Goal: Communication & Community: Participate in discussion

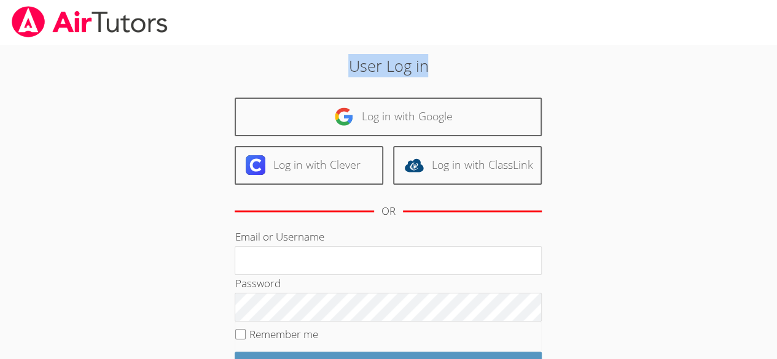
drag, startPoint x: 442, startPoint y: 64, endPoint x: 398, endPoint y: 15, distance: 65.7
click at [398, 15] on div "User Log in Log in with Google Log in with Clever Log in with ClassLink OR Emai…" at bounding box center [388, 22] width 777 height 44
click at [476, 71] on h2 "User Log in" at bounding box center [389, 65] width 420 height 23
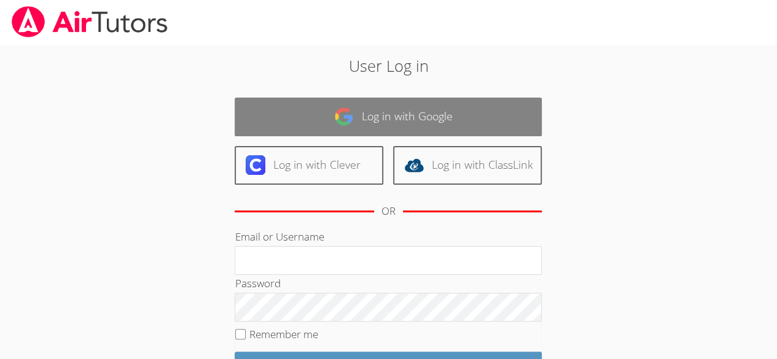
click at [498, 112] on link "Log in with Google" at bounding box center [388, 117] width 307 height 39
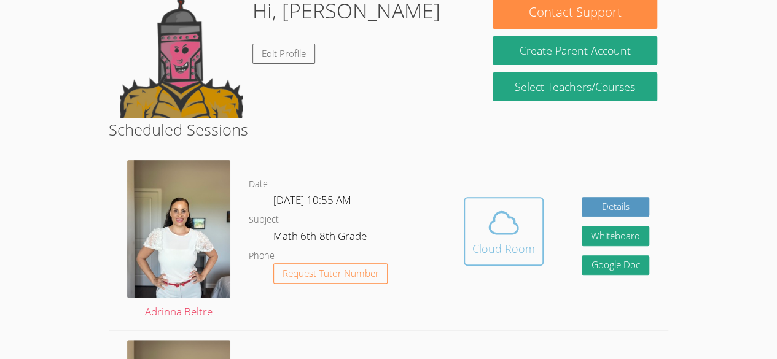
scroll to position [246, 0]
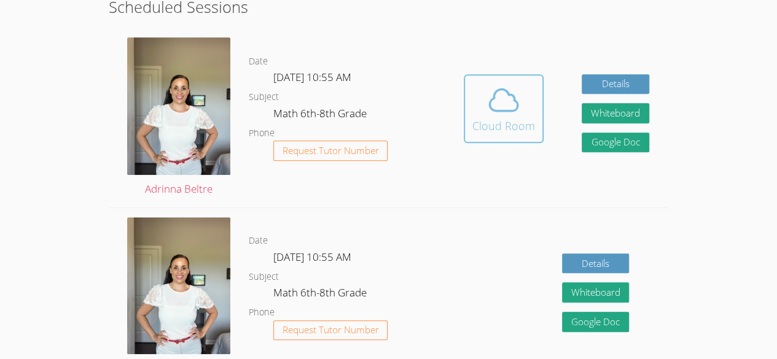
click at [501, 132] on div "Cloud Room" at bounding box center [503, 125] width 63 height 17
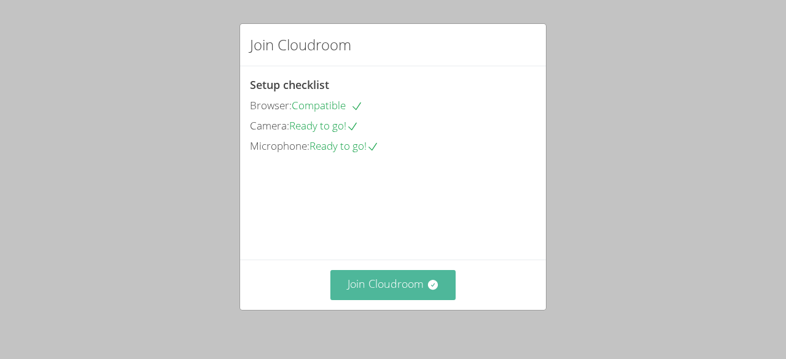
click at [418, 273] on button "Join Cloudroom" at bounding box center [394, 285] width 126 height 30
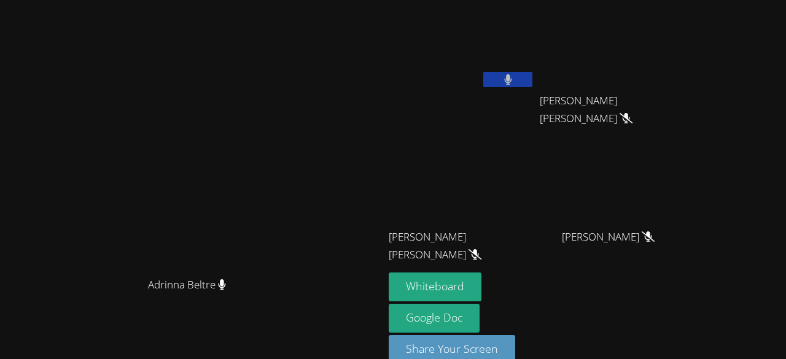
click at [533, 85] on button at bounding box center [508, 79] width 49 height 15
click at [515, 79] on icon at bounding box center [508, 79] width 13 height 10
click at [512, 82] on icon at bounding box center [507, 79] width 7 height 10
click at [533, 72] on button at bounding box center [508, 79] width 49 height 15
click at [535, 71] on video at bounding box center [462, 46] width 146 height 82
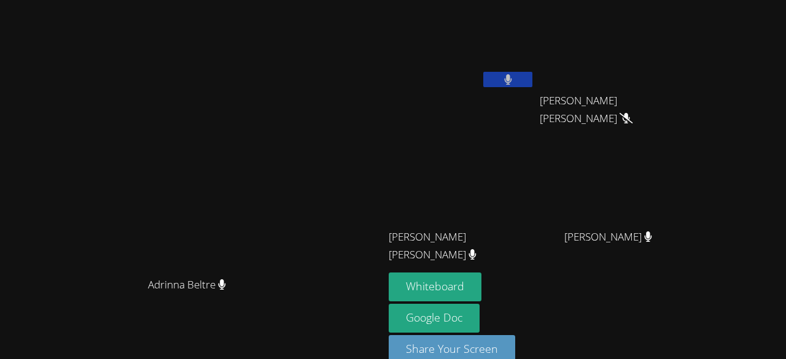
click at [533, 85] on button at bounding box center [508, 79] width 49 height 15
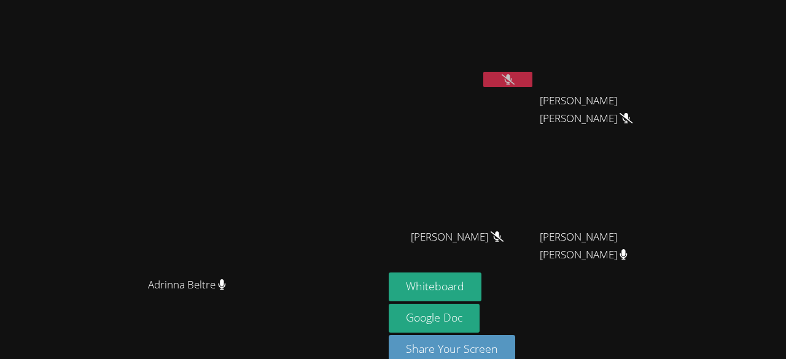
click at [515, 80] on icon at bounding box center [508, 79] width 13 height 10
click at [482, 284] on button "Whiteboard" at bounding box center [435, 287] width 93 height 29
click at [515, 82] on icon at bounding box center [508, 79] width 13 height 10
click at [533, 79] on button at bounding box center [508, 79] width 49 height 15
click at [533, 85] on button at bounding box center [508, 79] width 49 height 15
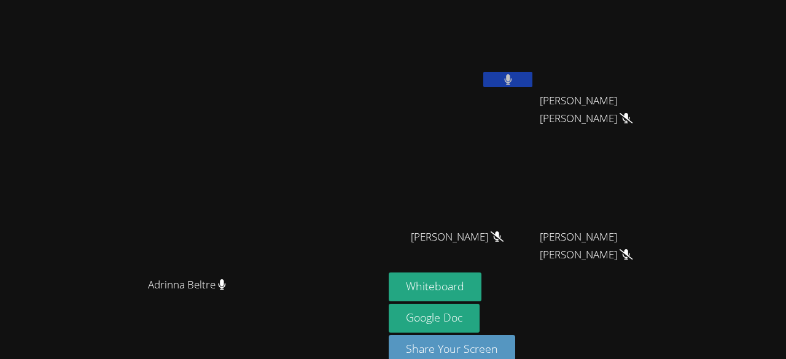
click at [533, 76] on button at bounding box center [508, 79] width 49 height 15
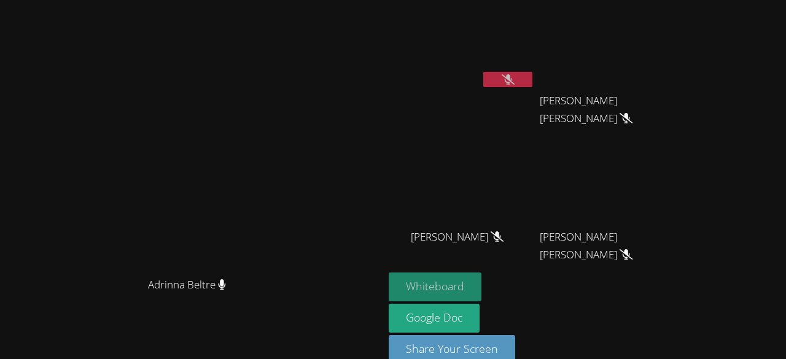
click at [482, 281] on button "Whiteboard" at bounding box center [435, 287] width 93 height 29
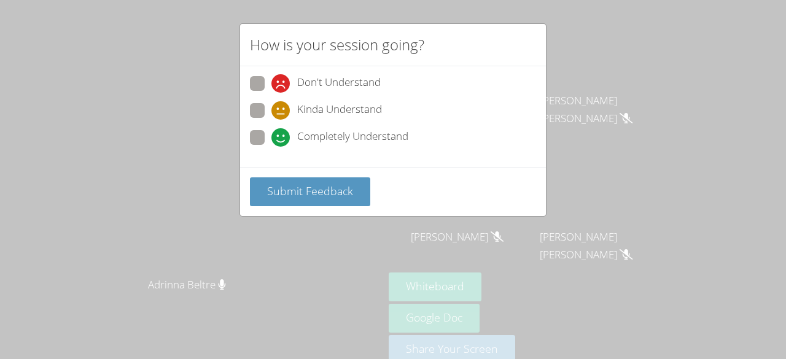
click at [272, 147] on span at bounding box center [272, 147] width 0 height 0
click at [272, 137] on input "Completely Understand" at bounding box center [277, 135] width 10 height 10
radio input "true"
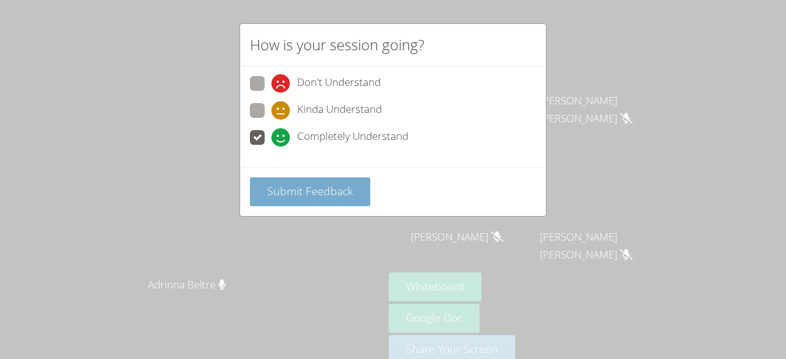
drag, startPoint x: 295, startPoint y: 174, endPoint x: 292, endPoint y: 188, distance: 14.3
click at [292, 184] on div "Submit Feedback" at bounding box center [393, 191] width 306 height 49
click at [292, 192] on span "Submit Feedback" at bounding box center [310, 191] width 86 height 15
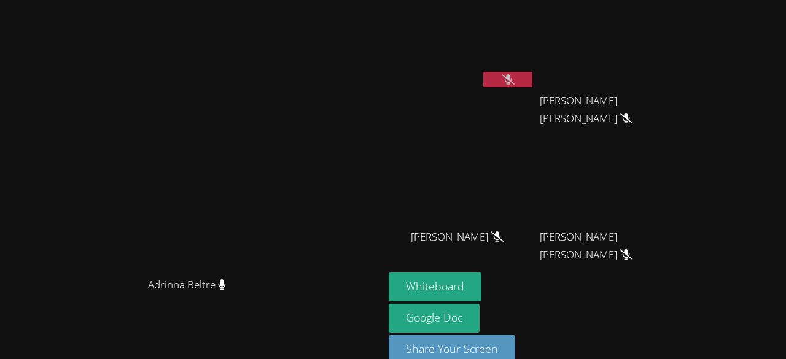
click at [515, 77] on icon at bounding box center [508, 79] width 13 height 10
